Goal: Task Accomplishment & Management: Complete application form

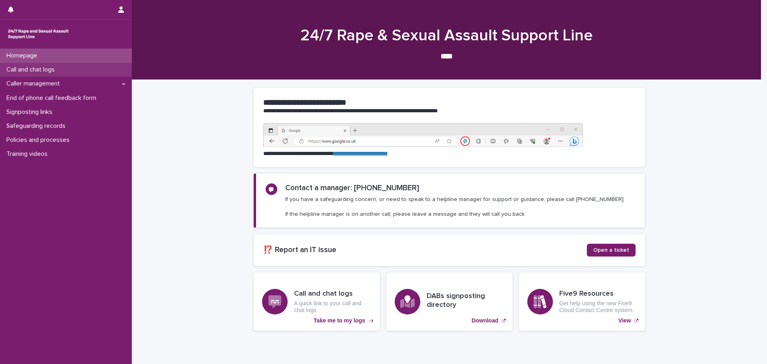
click at [57, 68] on p "Call and chat logs" at bounding box center [32, 70] width 58 height 8
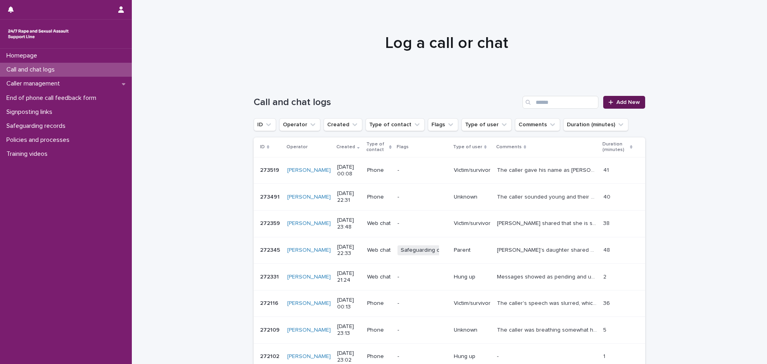
click at [626, 98] on link "Add New" at bounding box center [625, 102] width 42 height 13
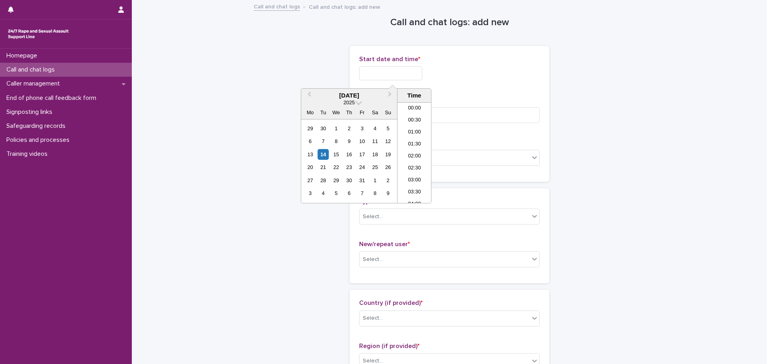
click at [394, 74] on input "text" at bounding box center [390, 73] width 63 height 14
click at [410, 135] on li "21:00" at bounding box center [415, 137] width 34 height 12
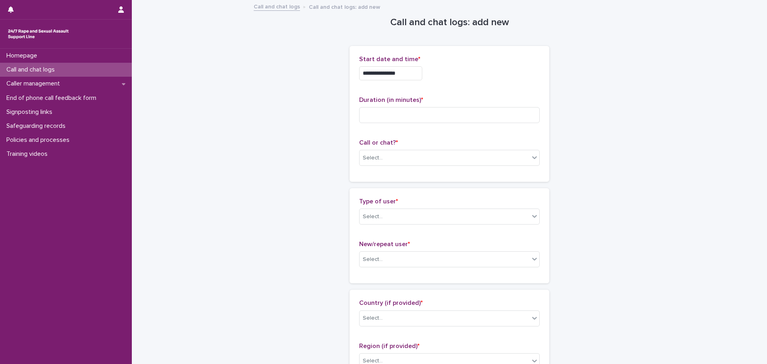
click at [410, 73] on input "**********" at bounding box center [390, 73] width 63 height 14
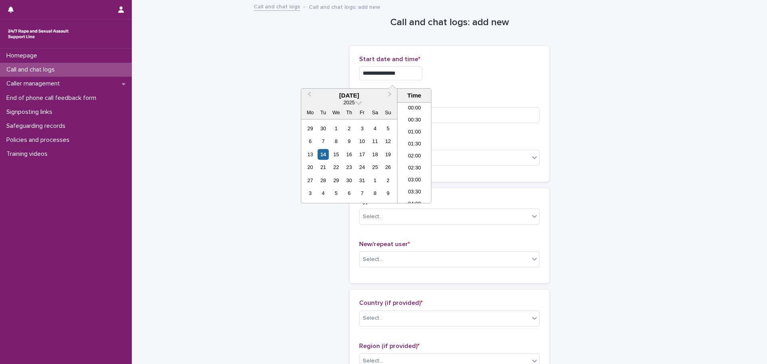
scroll to position [460, 0]
type input "**********"
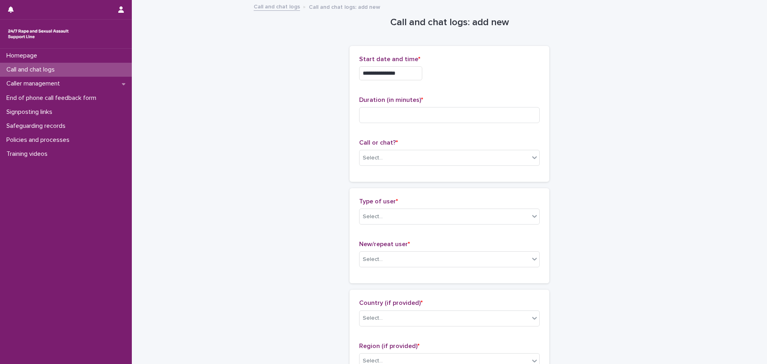
click at [482, 83] on div "**********" at bounding box center [449, 71] width 181 height 31
click at [404, 112] on input at bounding box center [449, 115] width 181 height 16
click at [404, 114] on input at bounding box center [449, 115] width 181 height 16
type input "**"
click at [400, 160] on div "Select..." at bounding box center [445, 157] width 170 height 13
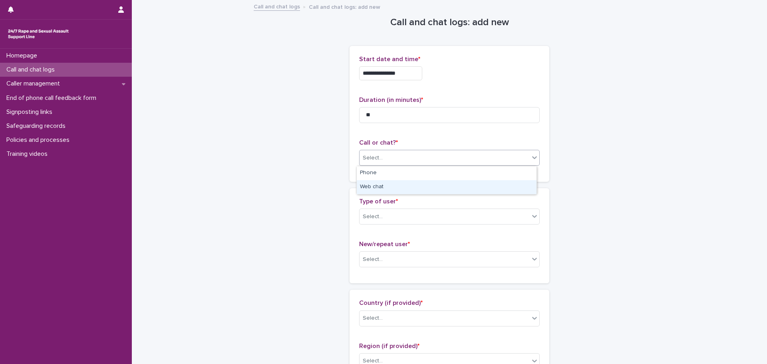
click at [384, 184] on div "Web chat" at bounding box center [447, 187] width 180 height 14
click at [392, 216] on div "Select..." at bounding box center [445, 216] width 170 height 13
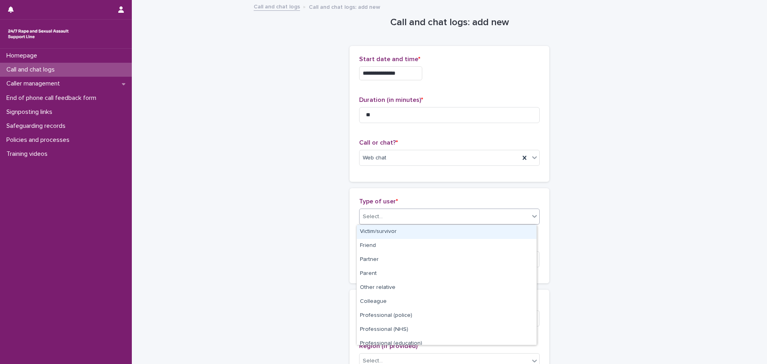
click at [382, 233] on div "Victim/survivor" at bounding box center [447, 232] width 180 height 14
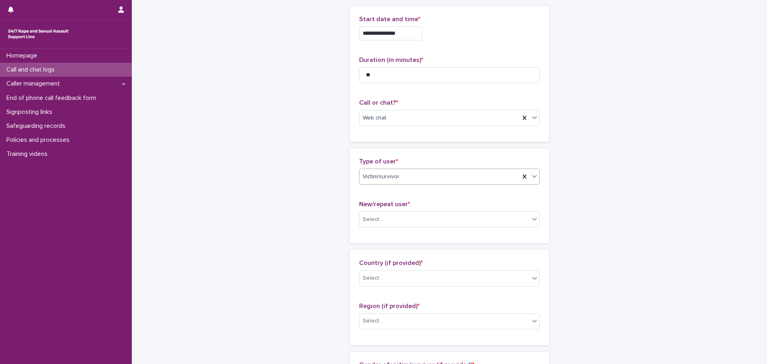
scroll to position [80, 0]
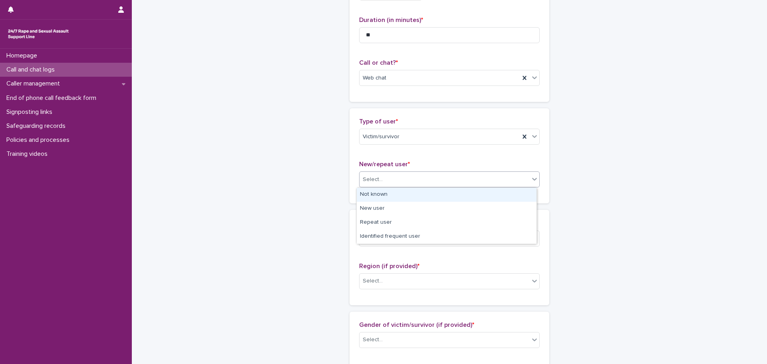
click at [376, 178] on div "Select..." at bounding box center [373, 179] width 20 height 8
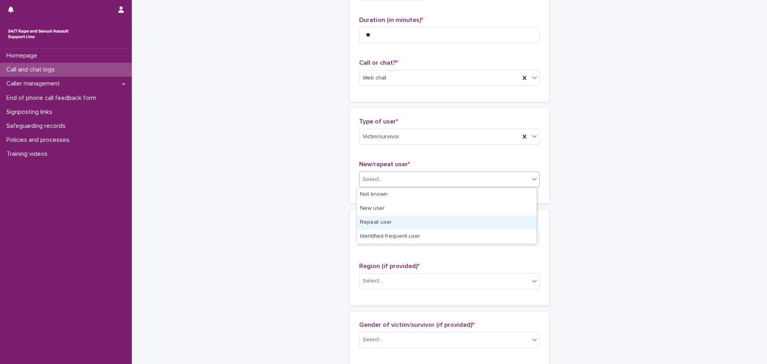
click at [384, 225] on div "Repeat user" at bounding box center [447, 223] width 180 height 14
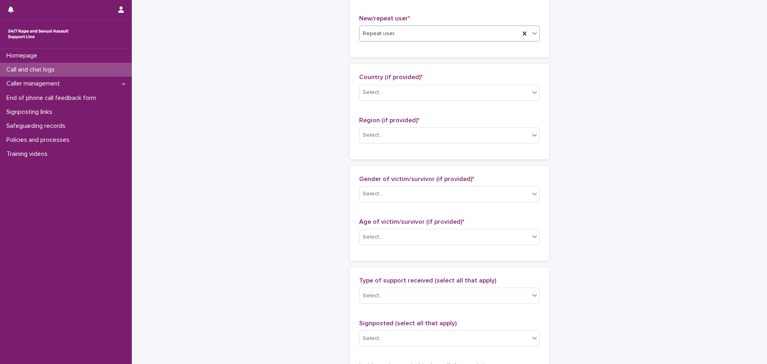
scroll to position [240, 0]
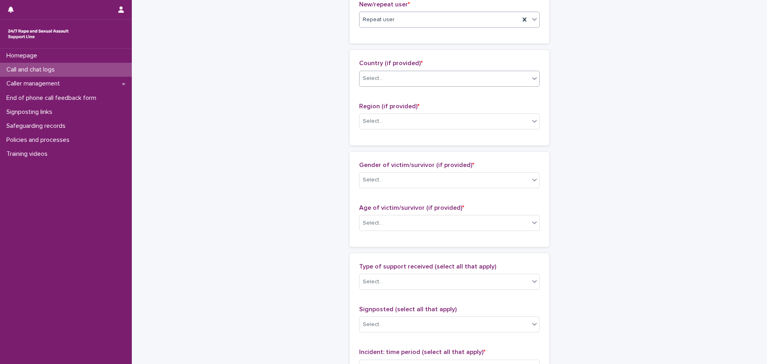
click at [396, 84] on div "Select..." at bounding box center [445, 78] width 170 height 13
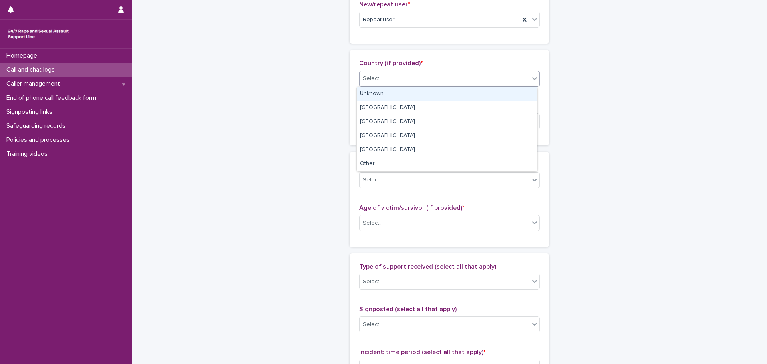
click at [374, 96] on div "Unknown" at bounding box center [447, 94] width 180 height 14
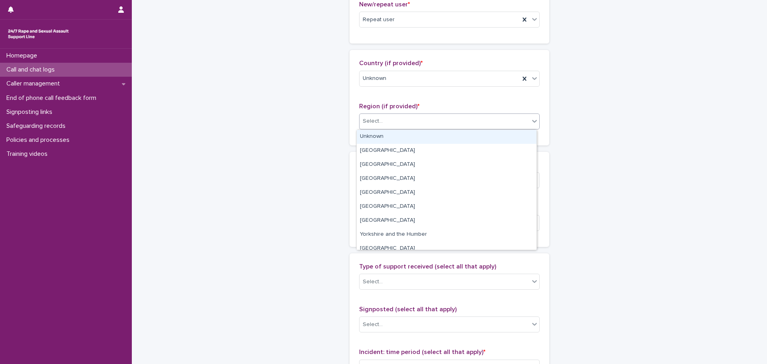
click at [387, 118] on div "Select..." at bounding box center [445, 121] width 170 height 13
click at [387, 135] on div "Unknown" at bounding box center [447, 137] width 180 height 14
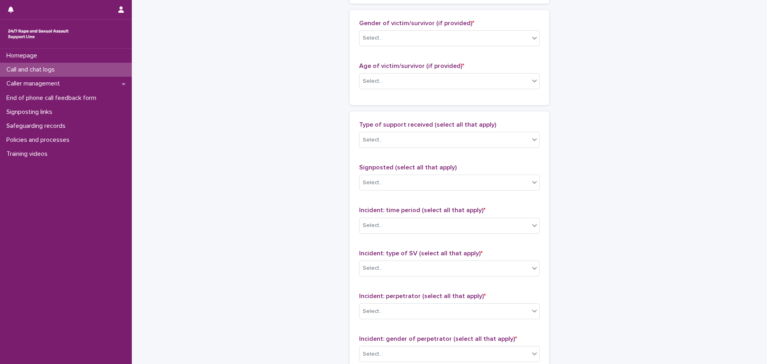
scroll to position [400, 0]
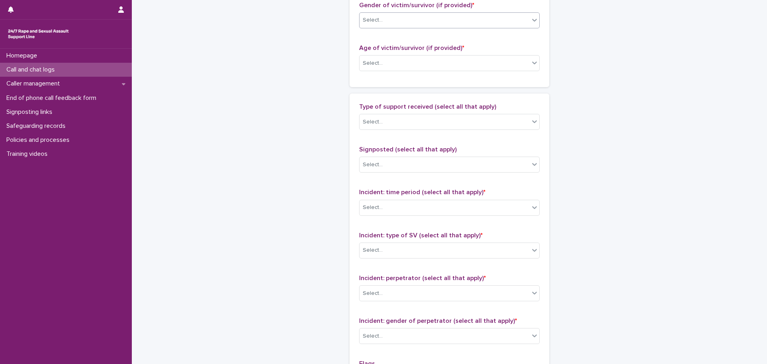
click at [390, 24] on div "Select..." at bounding box center [445, 20] width 170 height 13
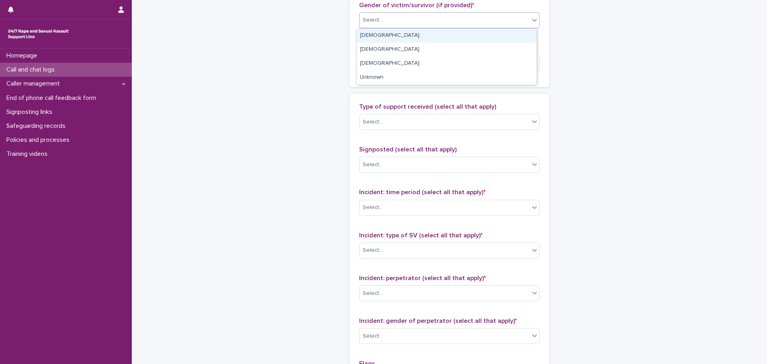
click at [377, 35] on div "[DEMOGRAPHIC_DATA]" at bounding box center [447, 36] width 180 height 14
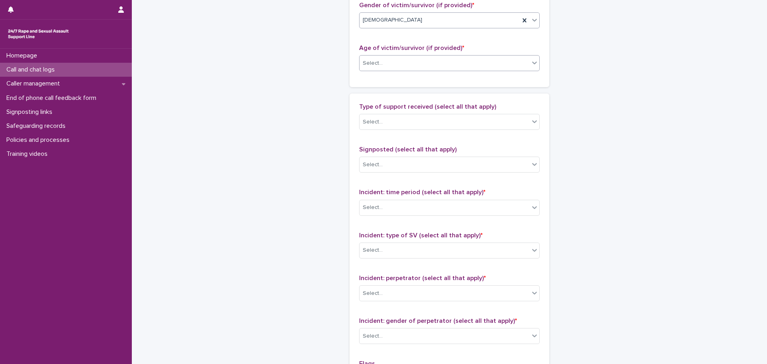
click at [393, 66] on div "Select..." at bounding box center [445, 63] width 170 height 13
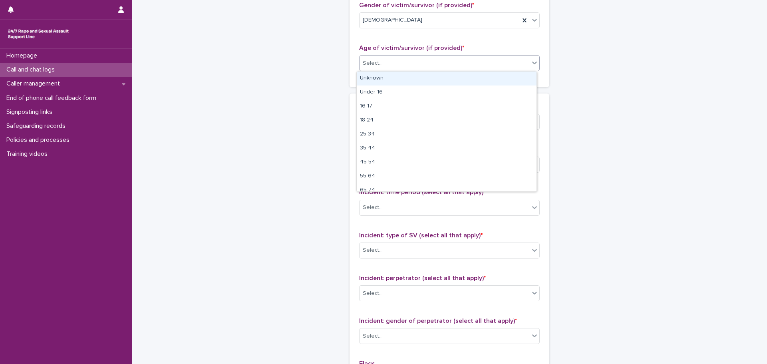
click at [390, 77] on div "Unknown" at bounding box center [447, 79] width 180 height 14
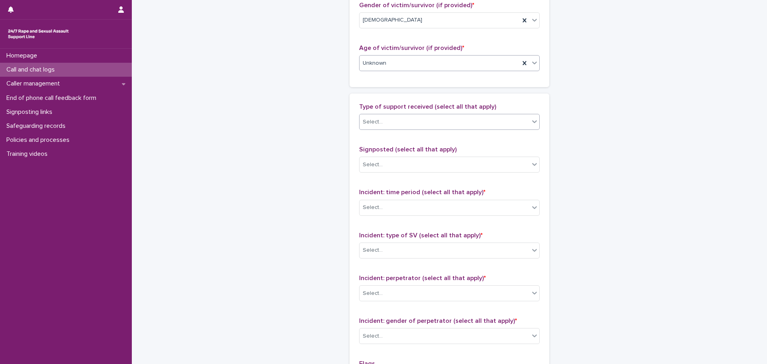
click at [386, 127] on div "Select..." at bounding box center [445, 122] width 170 height 13
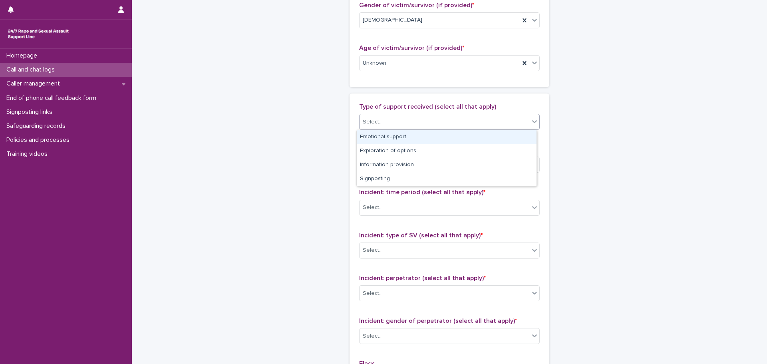
click at [385, 137] on div "Emotional support" at bounding box center [447, 137] width 180 height 14
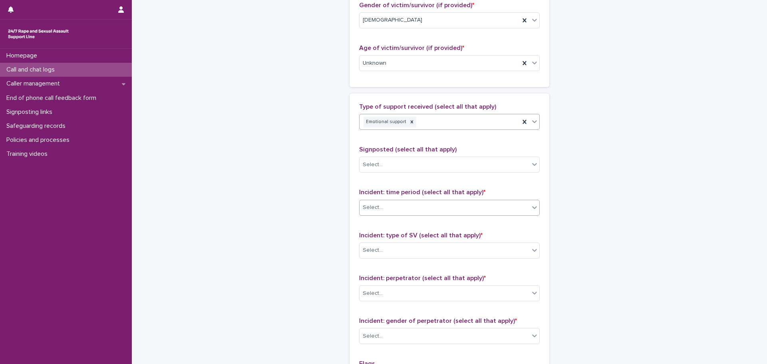
click at [409, 207] on div "Select..." at bounding box center [445, 207] width 170 height 13
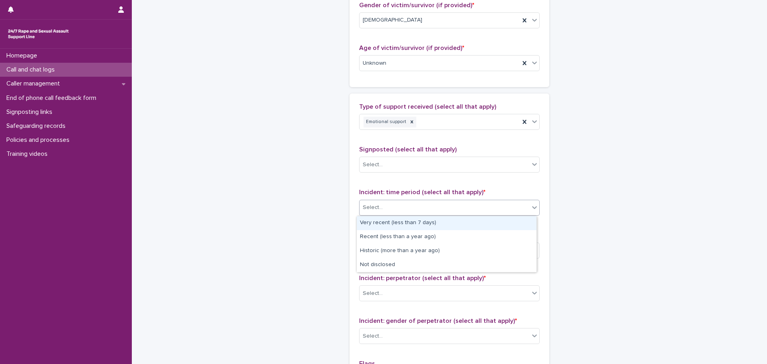
click at [392, 222] on div "Very recent (less than 7 days)" at bounding box center [447, 223] width 180 height 14
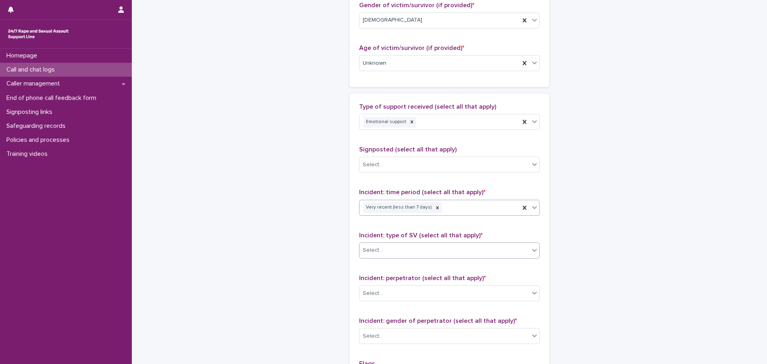
click at [409, 250] on div "Select..." at bounding box center [445, 250] width 170 height 13
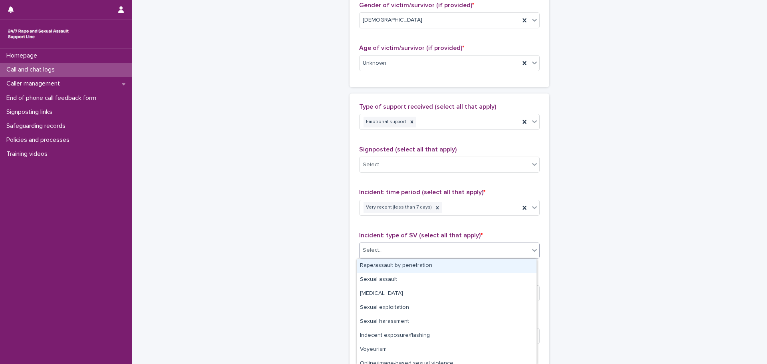
click at [388, 267] on div "Rape/assault by penetration" at bounding box center [447, 266] width 180 height 14
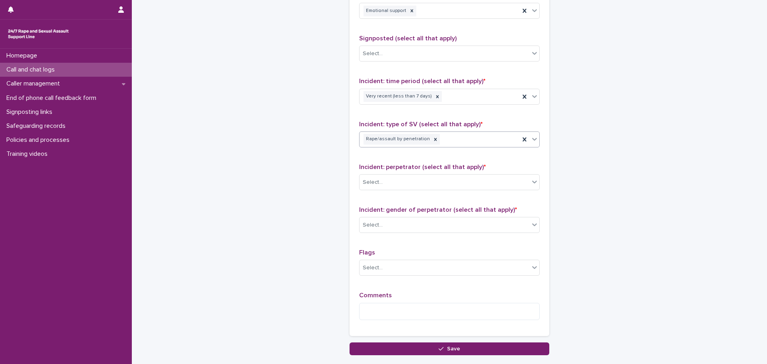
scroll to position [520, 0]
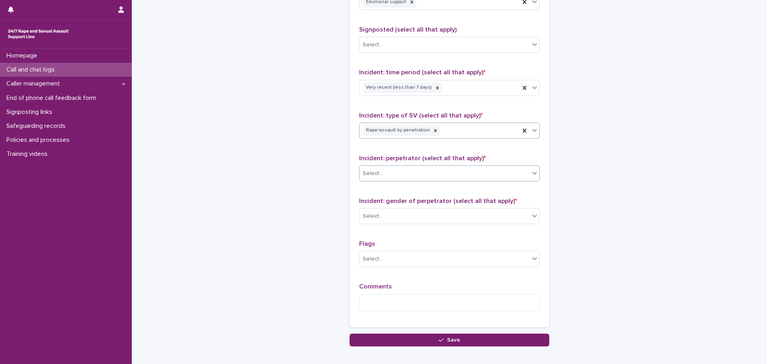
click at [388, 172] on div "Select..." at bounding box center [445, 173] width 170 height 13
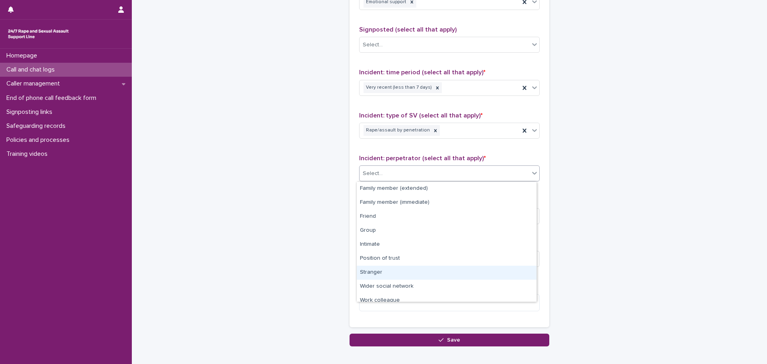
scroll to position [34, 0]
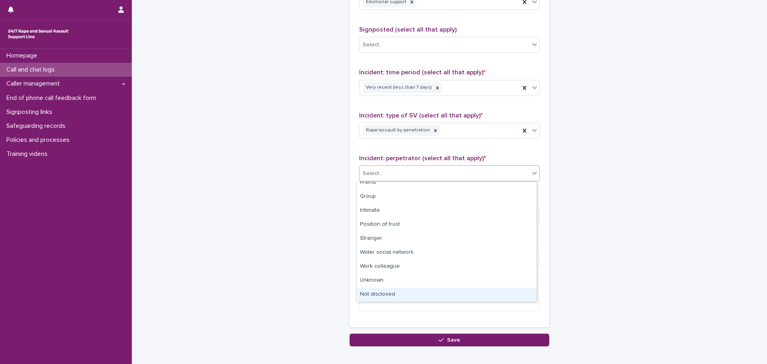
click at [388, 293] on div "Not disclosed" at bounding box center [447, 295] width 180 height 14
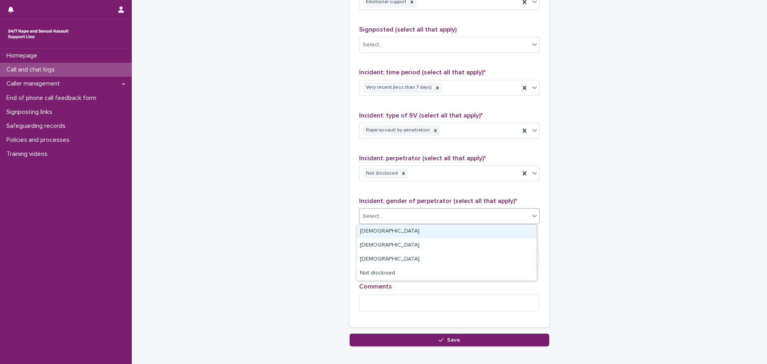
click at [388, 216] on div "Select..." at bounding box center [445, 216] width 170 height 13
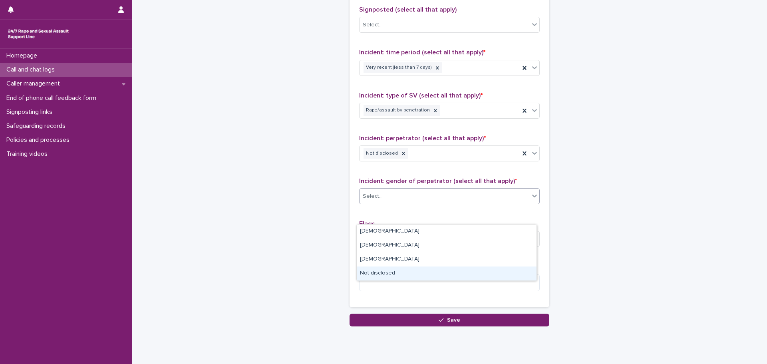
scroll to position [564, 0]
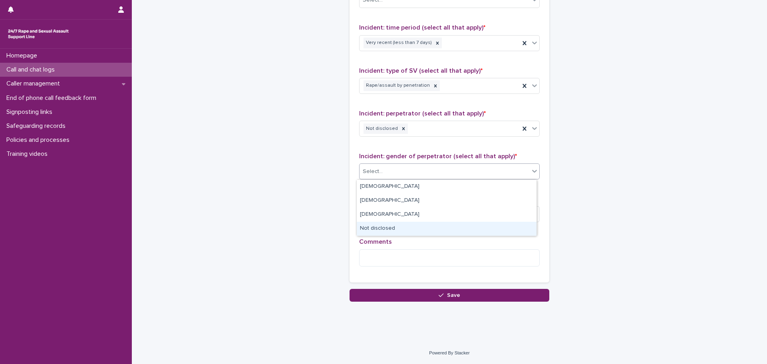
click at [383, 227] on div "Not disclosed" at bounding box center [447, 229] width 180 height 14
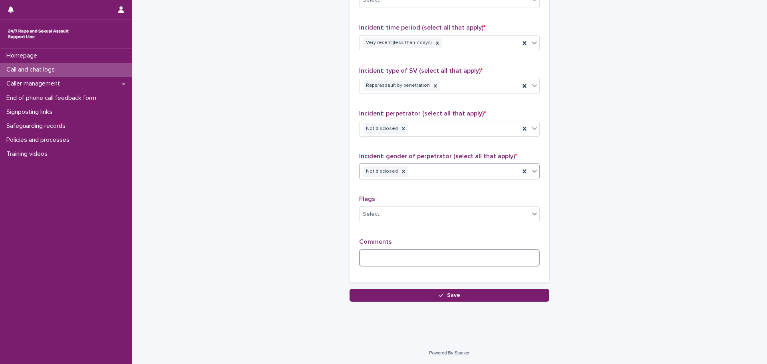
click at [397, 255] on textarea at bounding box center [449, 257] width 181 height 17
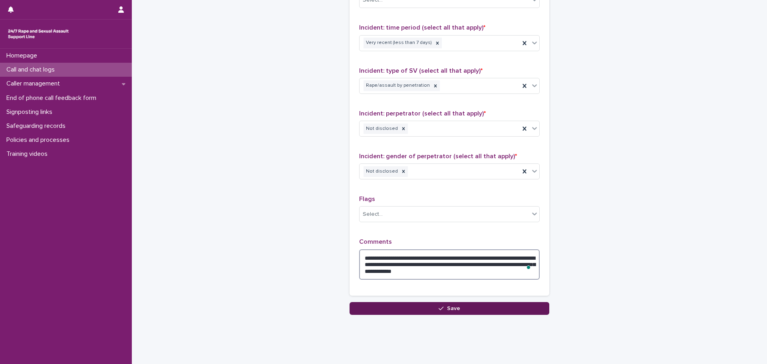
type textarea "**********"
click at [443, 307] on div "button" at bounding box center [443, 309] width 8 height 6
